Goal: Task Accomplishment & Management: Complete application form

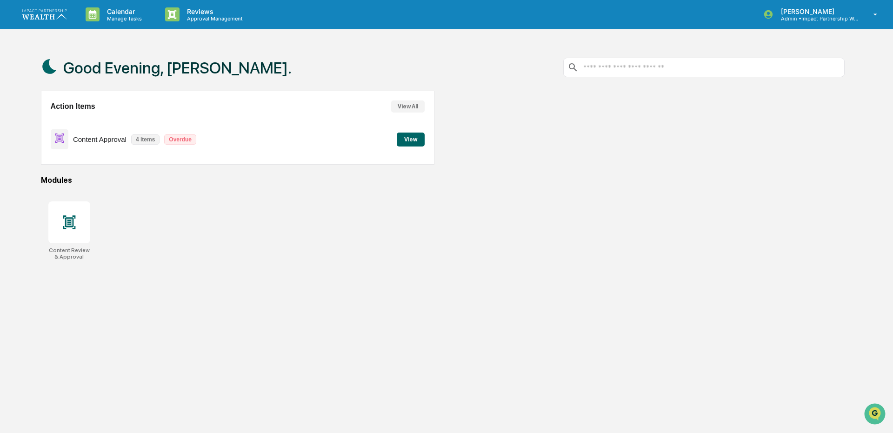
click at [409, 144] on button "View" at bounding box center [411, 140] width 28 height 14
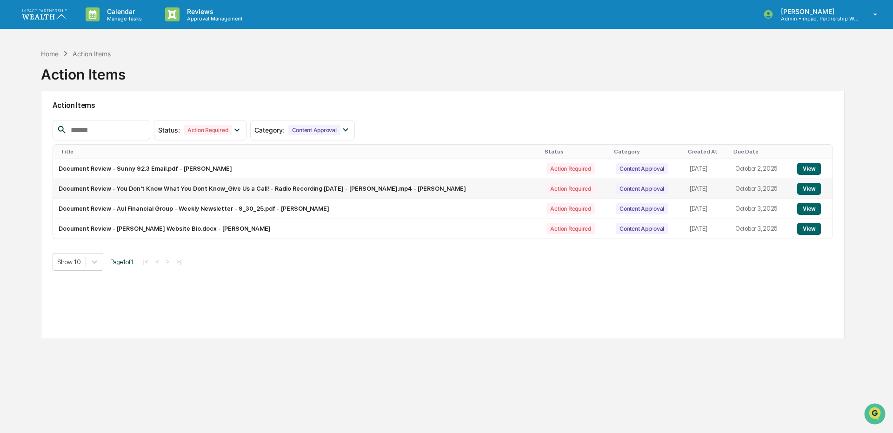
click at [801, 188] on button "View" at bounding box center [809, 189] width 24 height 12
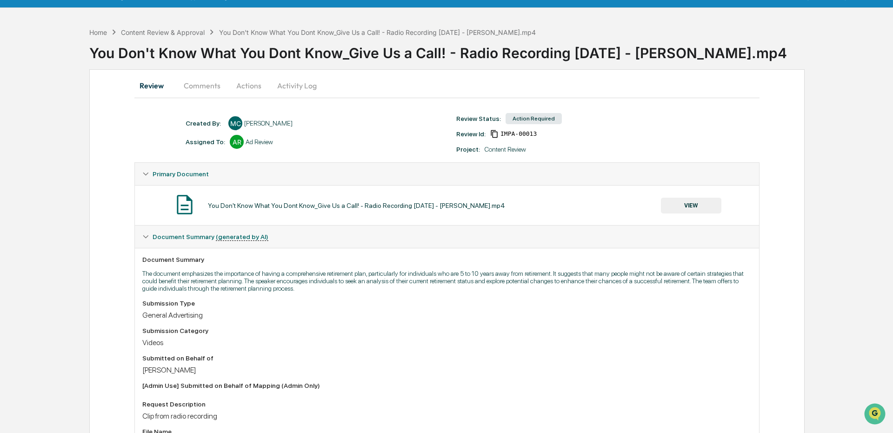
scroll to position [21, 0]
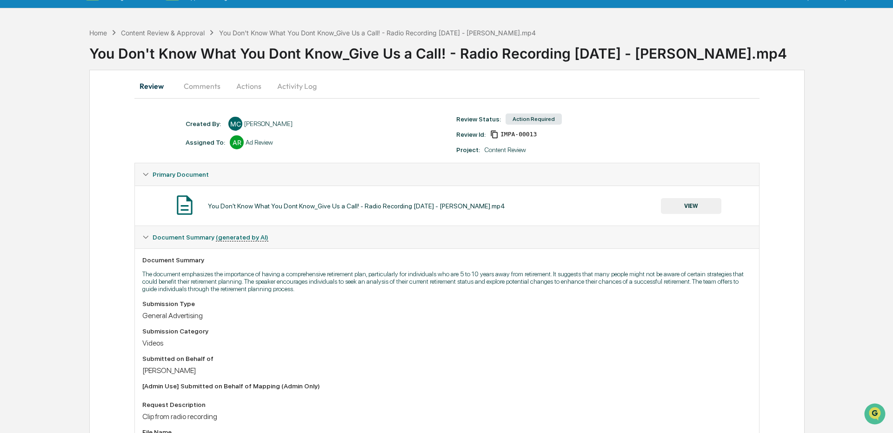
click at [694, 207] on button "VIEW" at bounding box center [691, 206] width 60 height 16
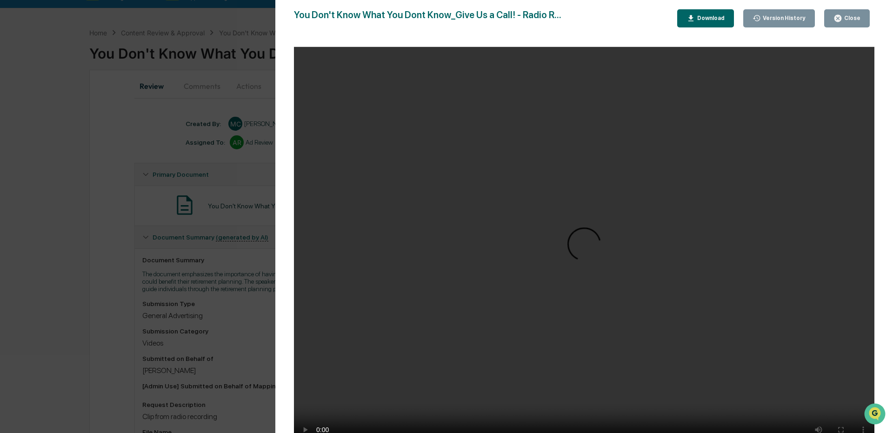
scroll to position [36, 0]
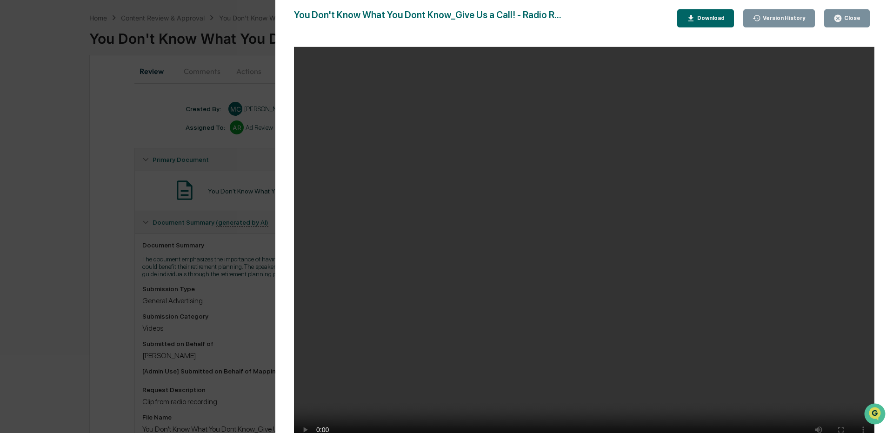
click at [858, 20] on div "Close" at bounding box center [851, 18] width 18 height 7
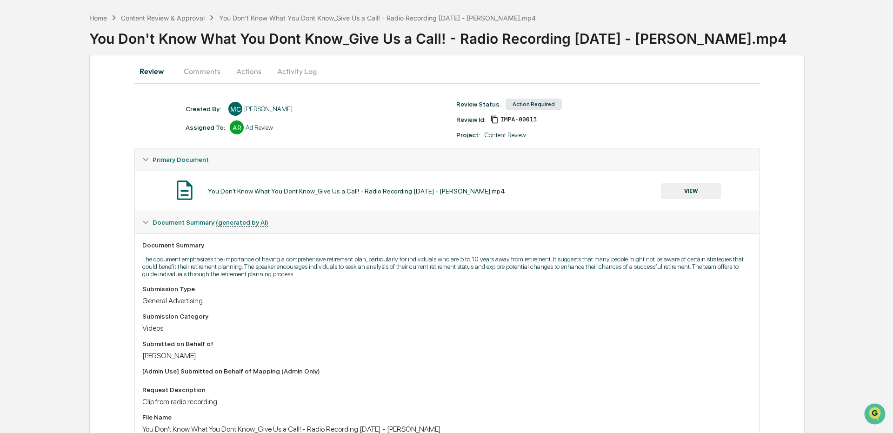
click at [257, 72] on button "Actions" at bounding box center [249, 71] width 42 height 22
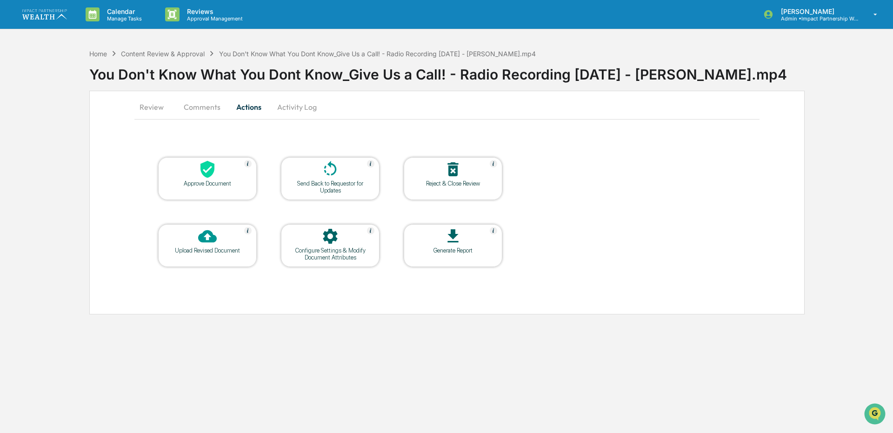
click at [193, 180] on div at bounding box center [207, 170] width 93 height 20
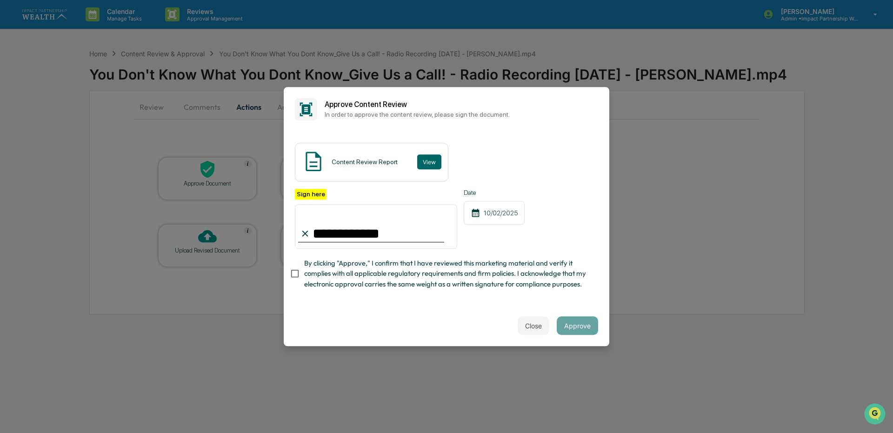
type input "**********"
click at [580, 323] on button "Approve" at bounding box center [577, 325] width 41 height 19
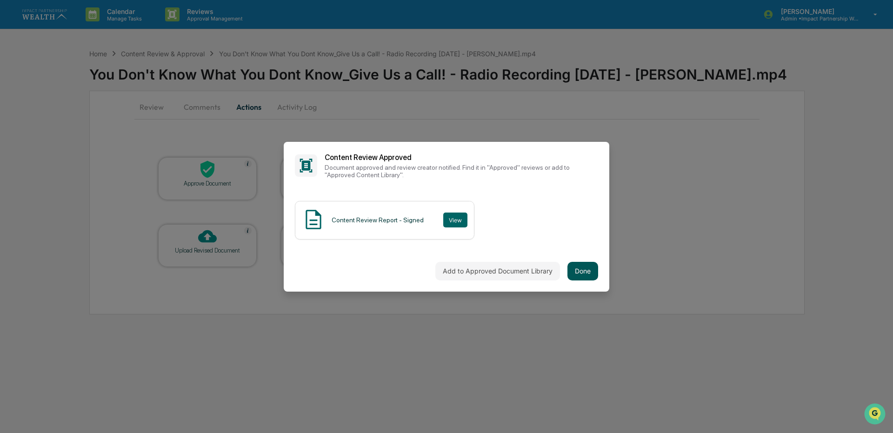
click at [582, 271] on button "Done" at bounding box center [582, 271] width 31 height 19
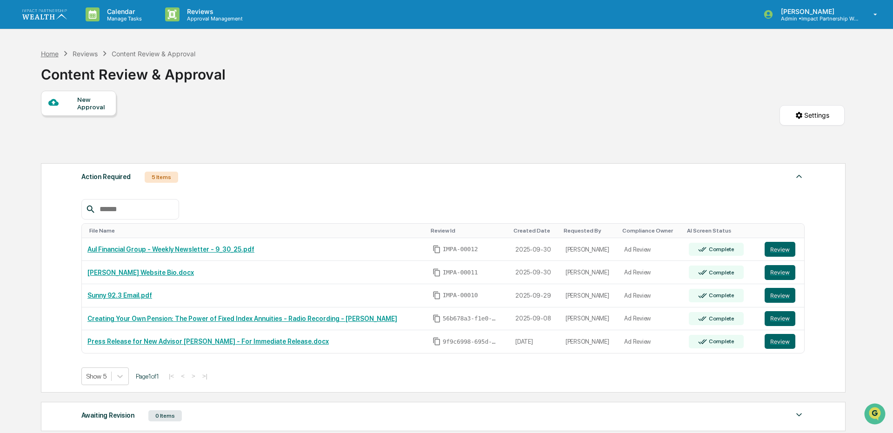
click at [52, 55] on div "Home" at bounding box center [50, 54] width 18 height 8
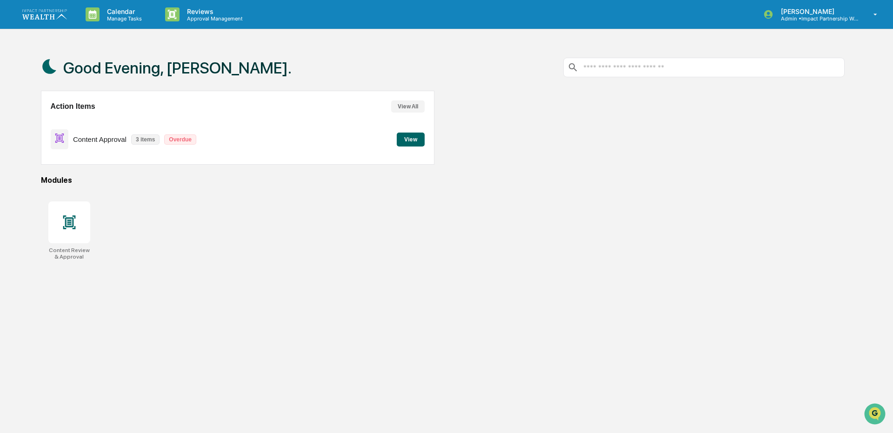
click at [411, 140] on button "View" at bounding box center [411, 140] width 28 height 14
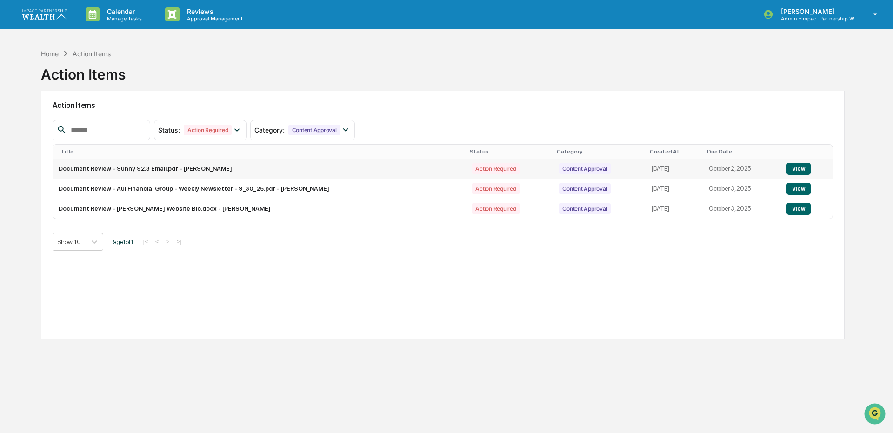
click at [799, 168] on button "View" at bounding box center [798, 169] width 24 height 12
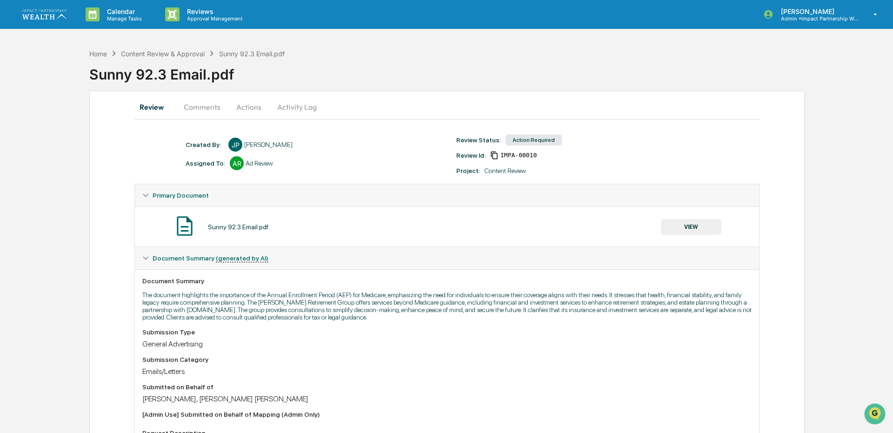
click at [673, 223] on button "VIEW" at bounding box center [691, 227] width 60 height 16
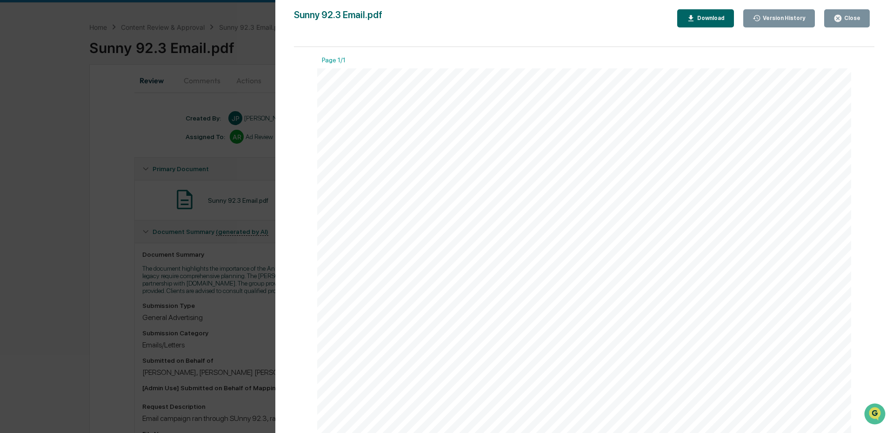
scroll to position [25, 0]
click at [858, 18] on div "Close" at bounding box center [851, 18] width 18 height 7
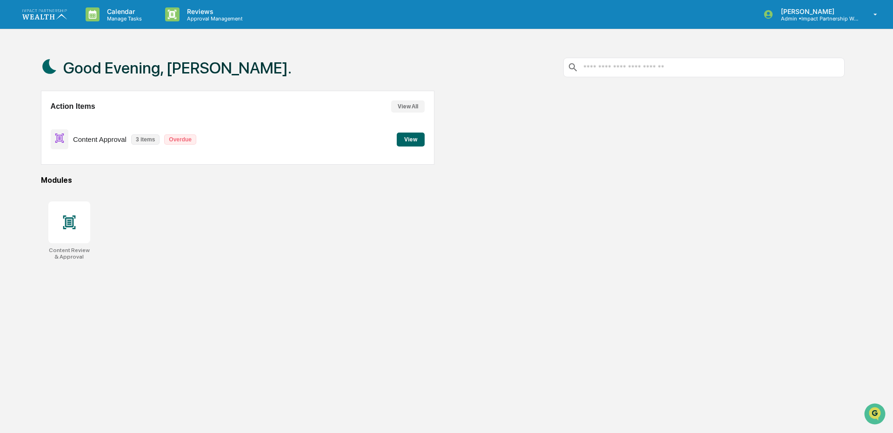
click at [410, 135] on button "View" at bounding box center [411, 140] width 28 height 14
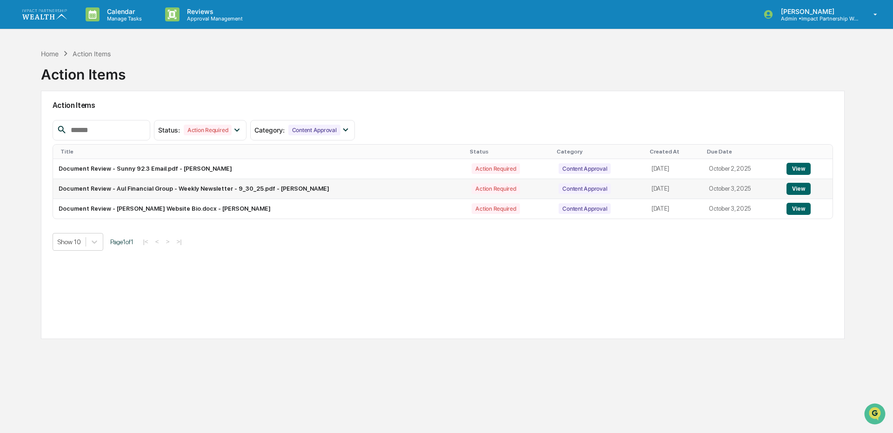
click at [800, 186] on button "View" at bounding box center [798, 189] width 24 height 12
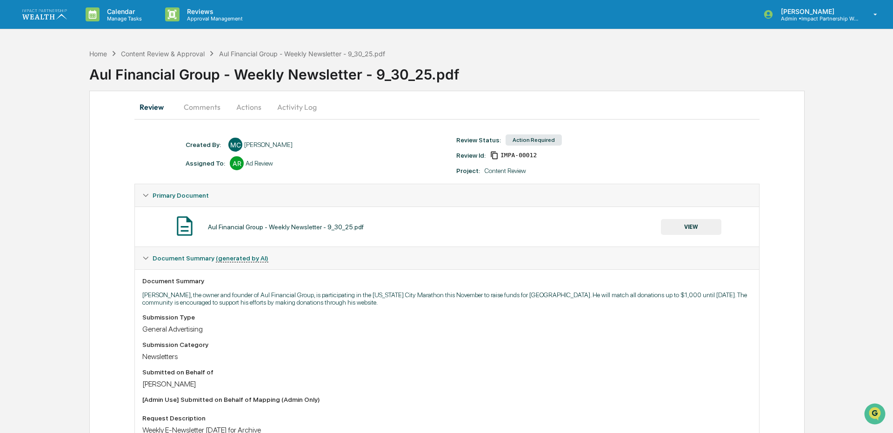
click at [195, 107] on button "Comments" at bounding box center [202, 107] width 52 height 22
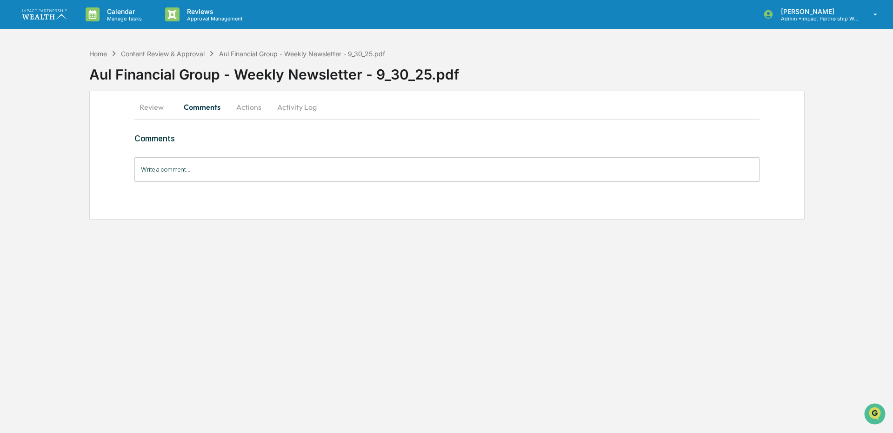
click at [240, 108] on button "Actions" at bounding box center [249, 107] width 42 height 22
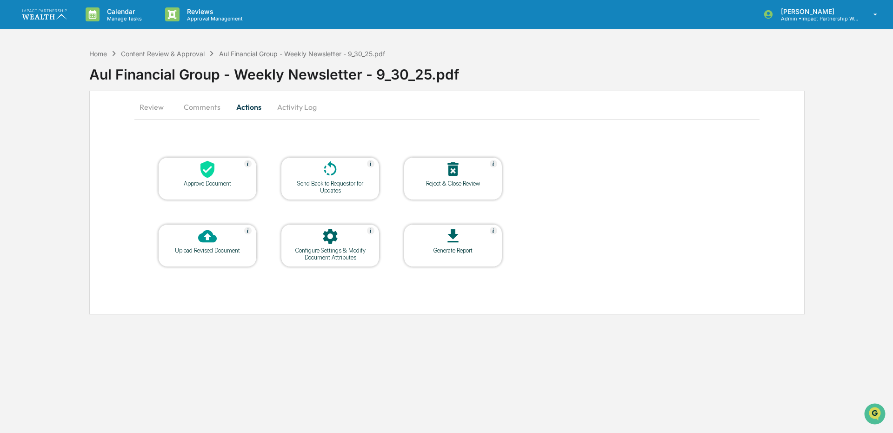
click at [152, 109] on button "Review" at bounding box center [155, 107] width 42 height 22
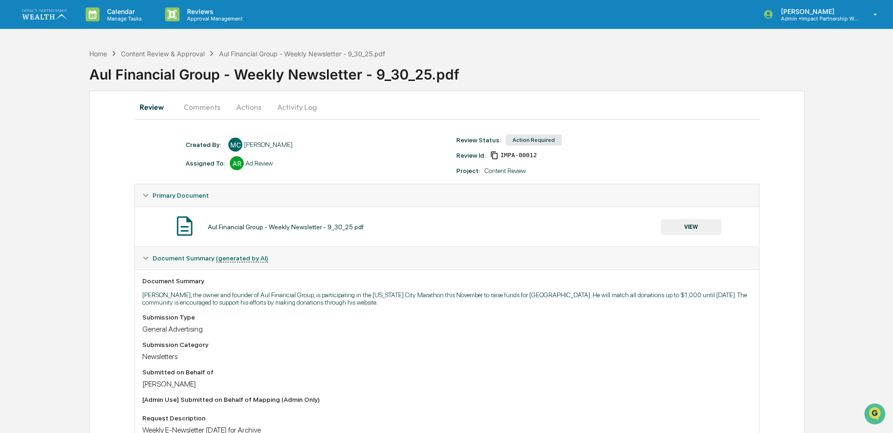
click at [704, 232] on button "VIEW" at bounding box center [691, 227] width 60 height 16
